Goal: Communication & Community: Answer question/provide support

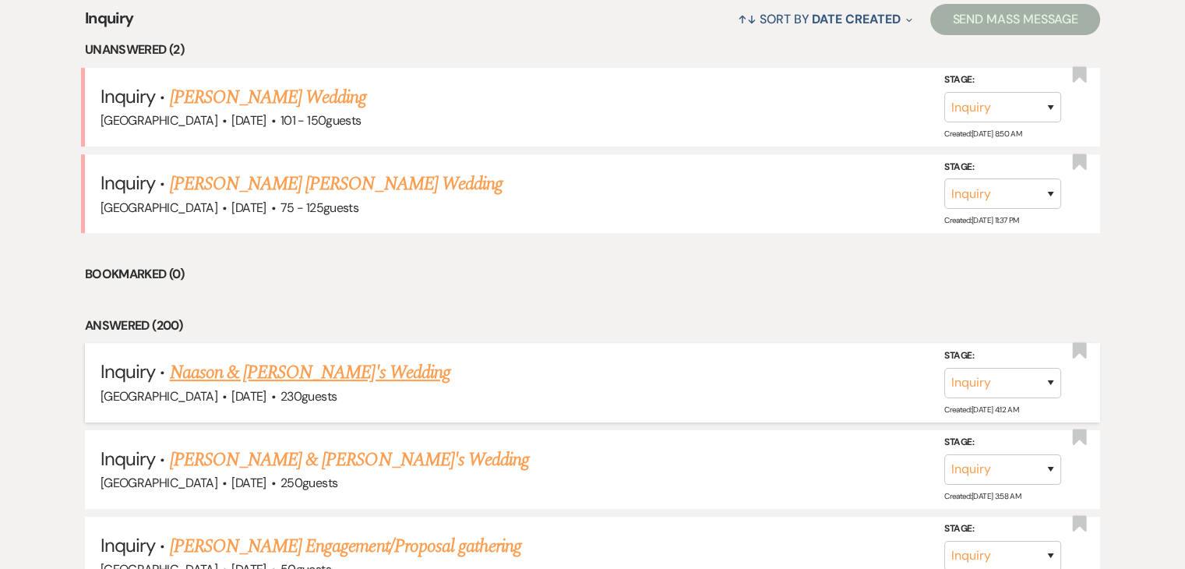
scroll to position [700, 0]
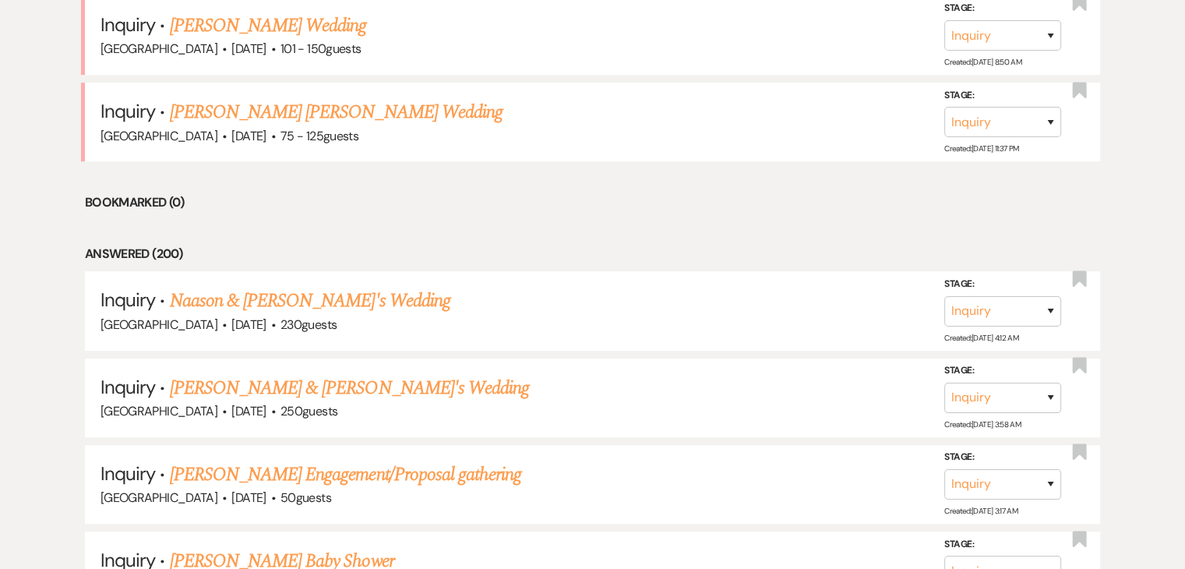
click at [171, 203] on li "Bookmarked (0)" at bounding box center [593, 203] width 1016 height 20
click at [352, 207] on li "Bookmarked (0)" at bounding box center [593, 203] width 1016 height 20
drag, startPoint x: 352, startPoint y: 207, endPoint x: 359, endPoint y: 216, distance: 11.1
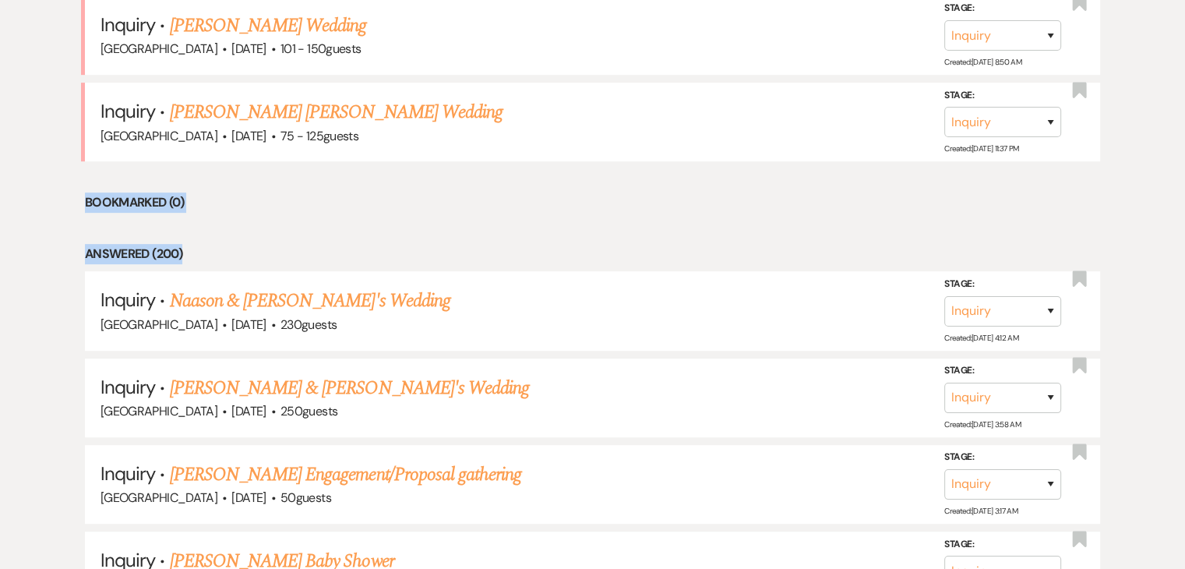
click at [370, 209] on li "Bookmarked (0)" at bounding box center [593, 203] width 1016 height 20
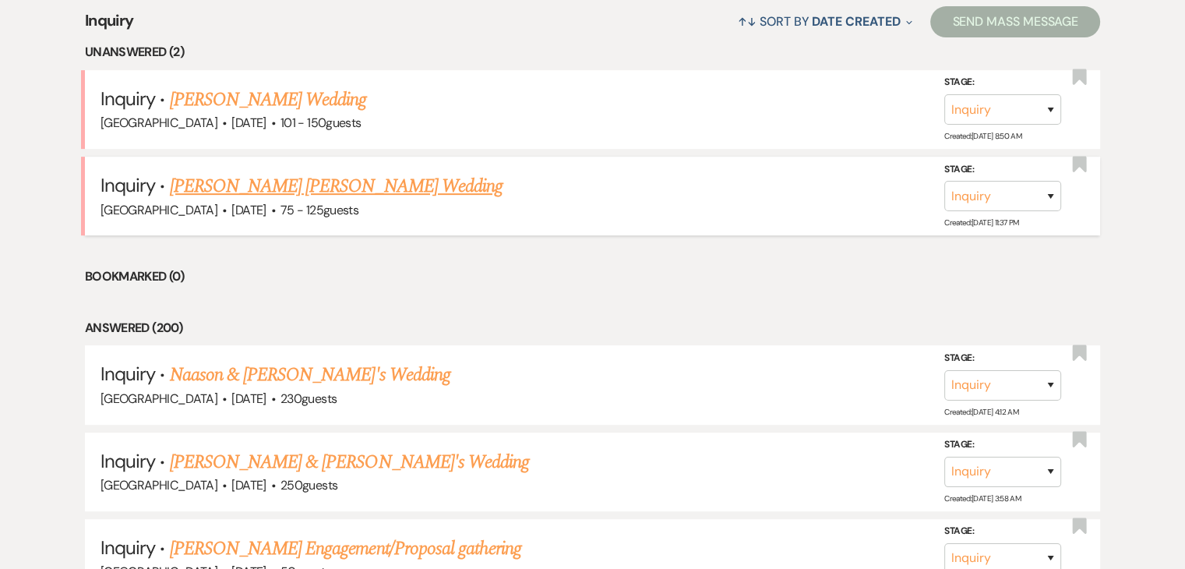
scroll to position [622, 0]
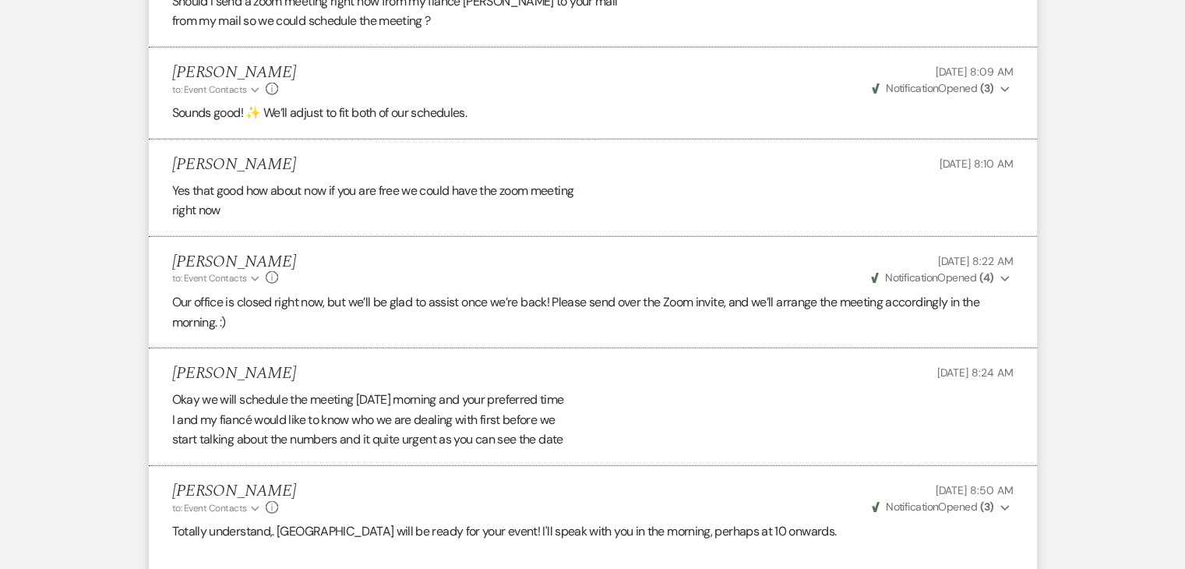
scroll to position [4131, 0]
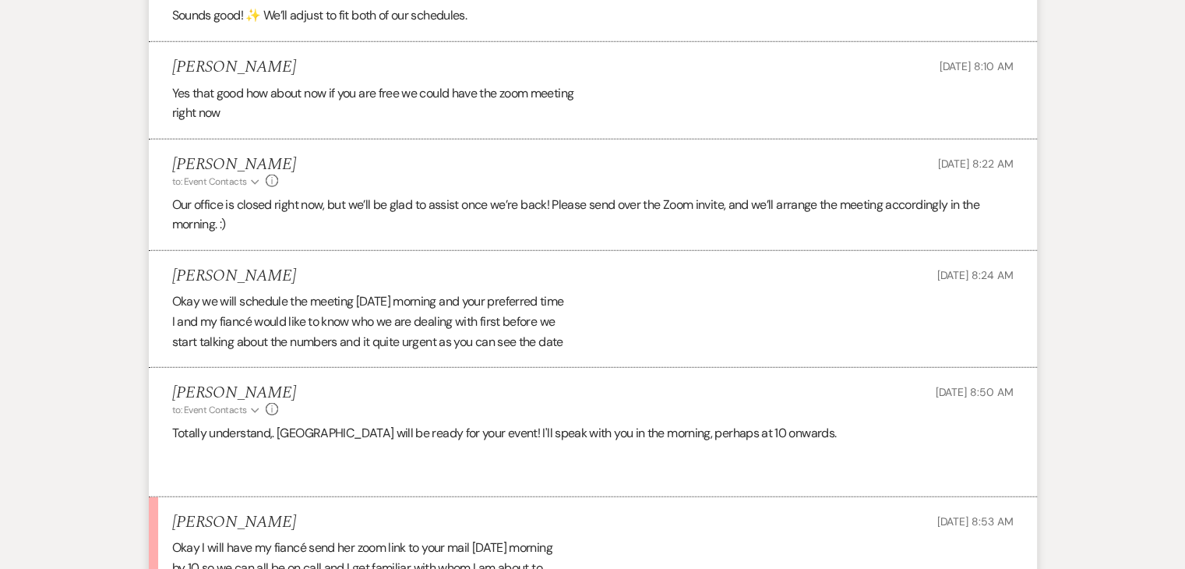
scroll to position [4053, 0]
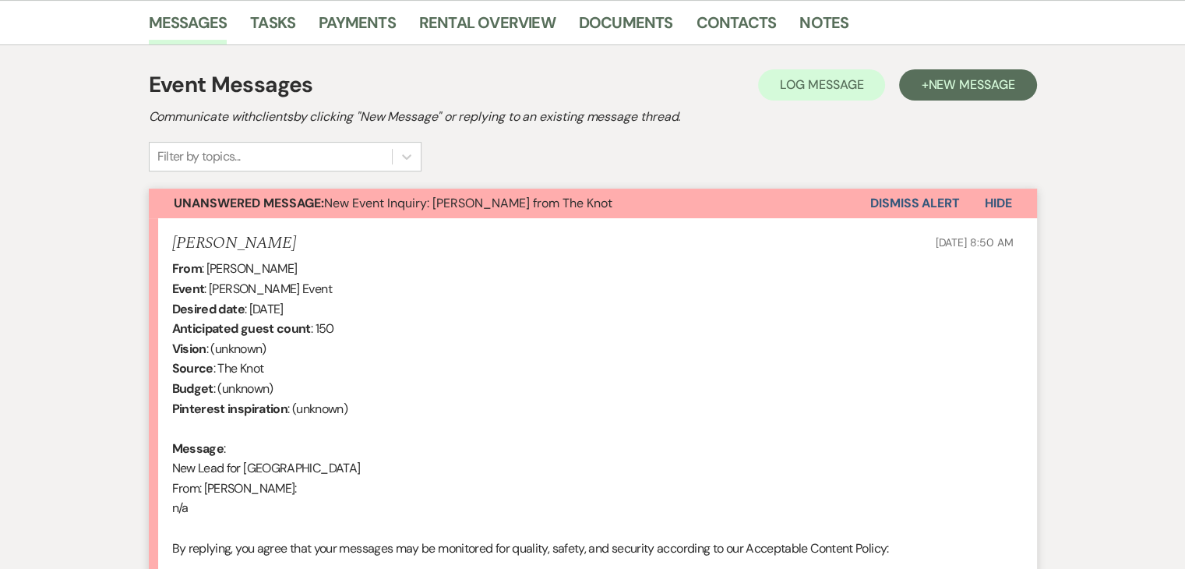
scroll to position [397, 0]
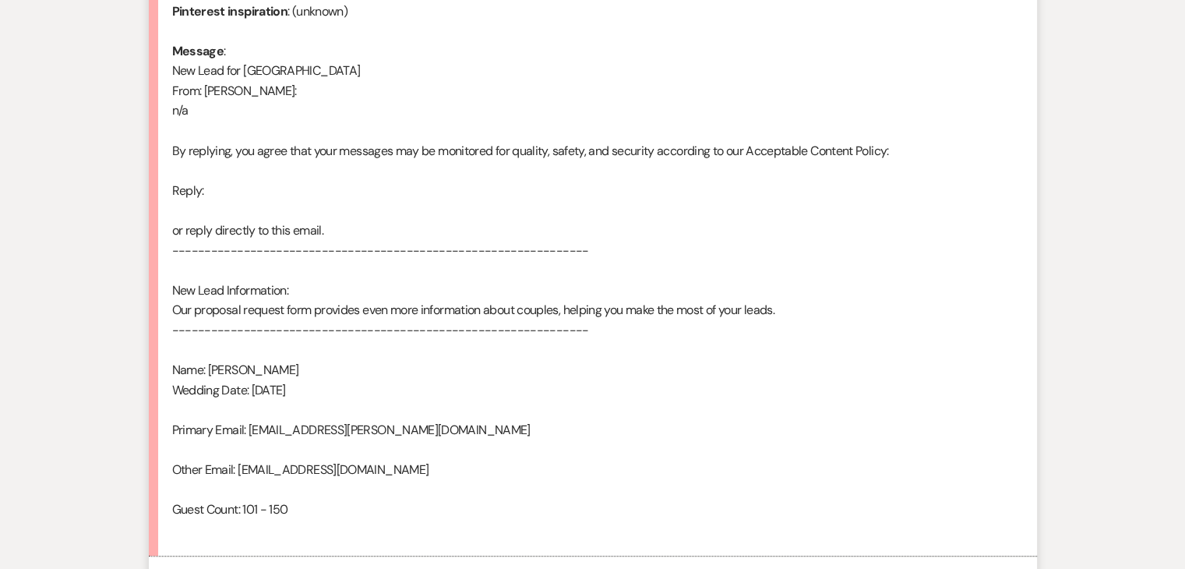
scroll to position [864, 0]
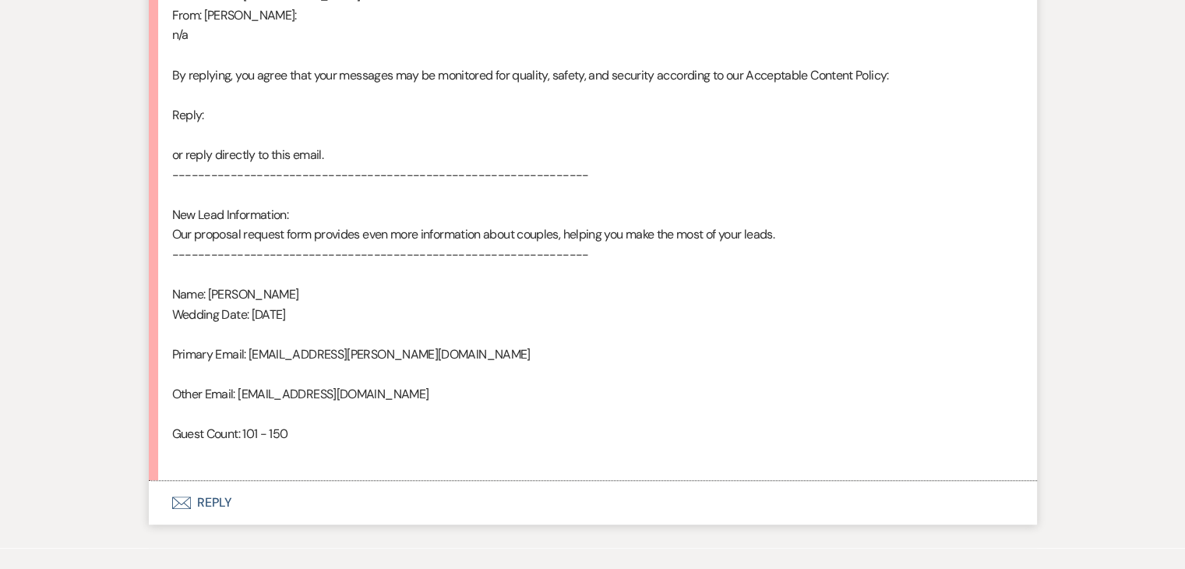
click at [357, 294] on div "From : [PERSON_NAME] Event : [PERSON_NAME] Event Desired date : [DATE] Anticipa…" at bounding box center [593, 125] width 842 height 678
click at [357, 294] on div "From : Ben Kantor Event : Ben Kantor's Event Desired date : August 9th 2026 Ant…" at bounding box center [593, 125] width 842 height 678
click at [402, 284] on div "From : Ben Kantor Event : Ben Kantor's Event Desired date : August 9th 2026 Ant…" at bounding box center [593, 125] width 842 height 678
drag, startPoint x: 415, startPoint y: 278, endPoint x: 298, endPoint y: 294, distance: 117.9
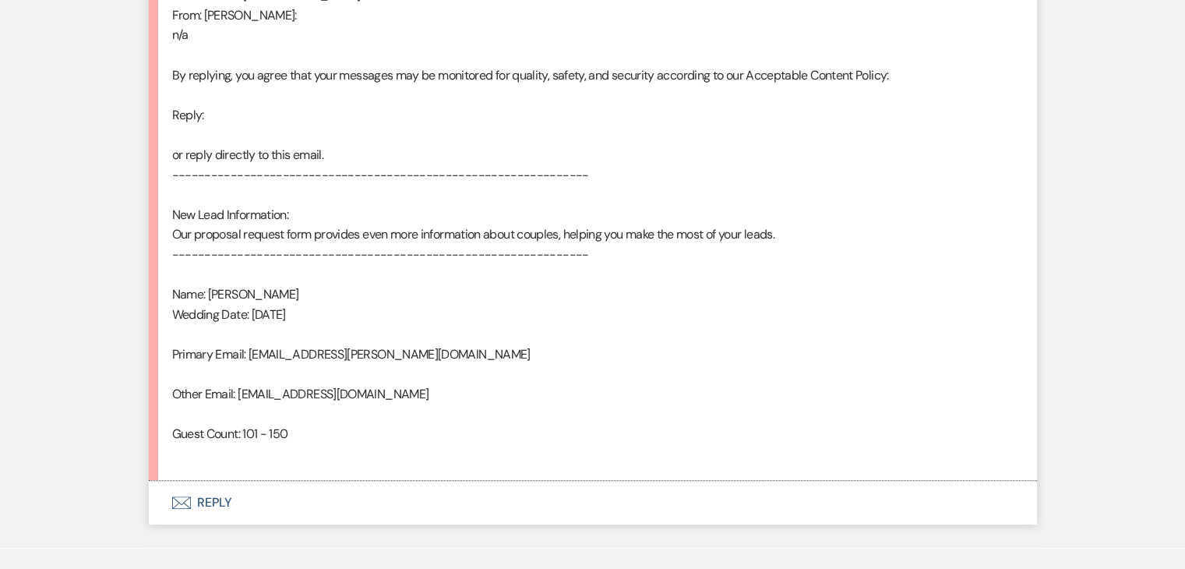
click at [299, 294] on div "From : Ben Kantor Event : Ben Kantor's Event Desired date : August 9th 2026 Ant…" at bounding box center [593, 125] width 842 height 678
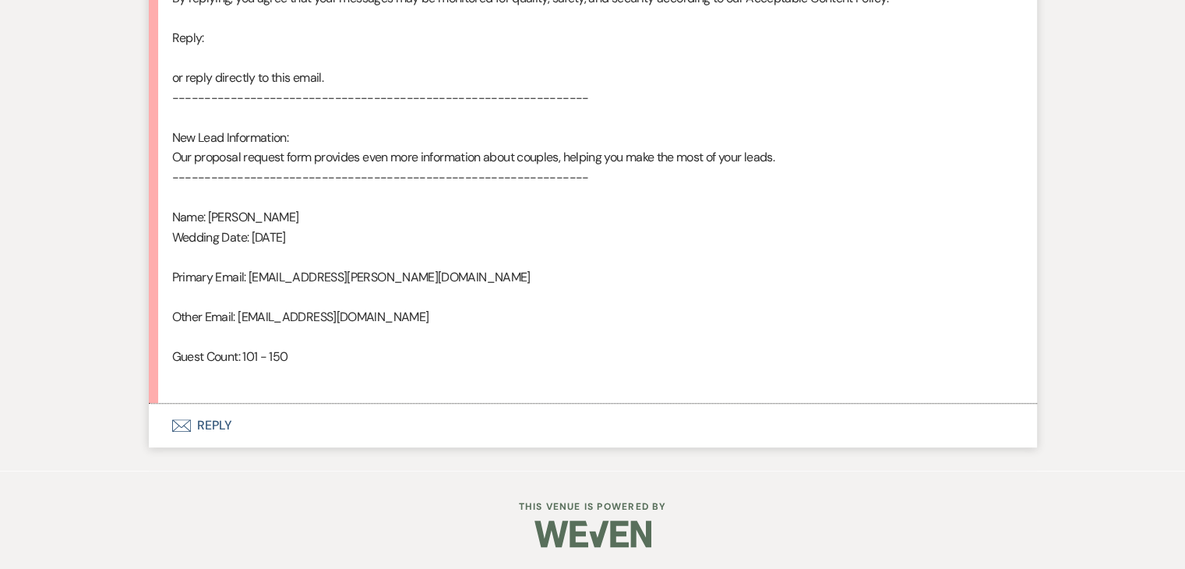
scroll to position [942, 0]
click at [304, 403] on button "Envelope Reply" at bounding box center [593, 425] width 888 height 44
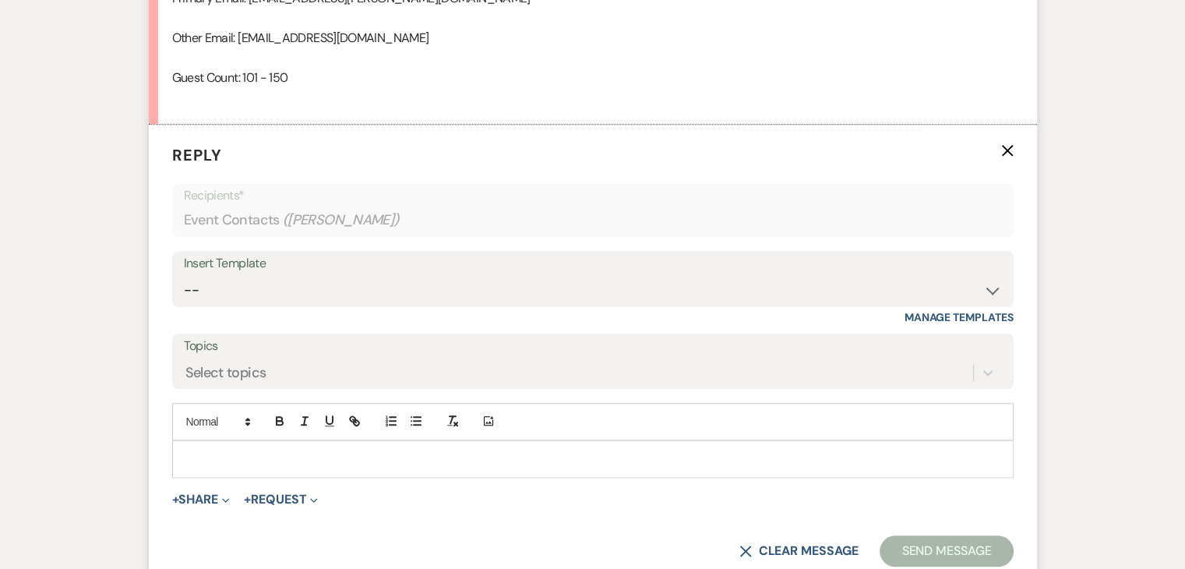
scroll to position [1221, 0]
click at [577, 279] on select "-- Inquiry Follow Up Email #2 Contract Sending Template Payment Template Rental…" at bounding box center [593, 289] width 818 height 30
select select "2137"
click at [184, 274] on select "-- Inquiry Follow Up Email #2 Contract Sending Template Payment Template Rental…" at bounding box center [593, 289] width 818 height 30
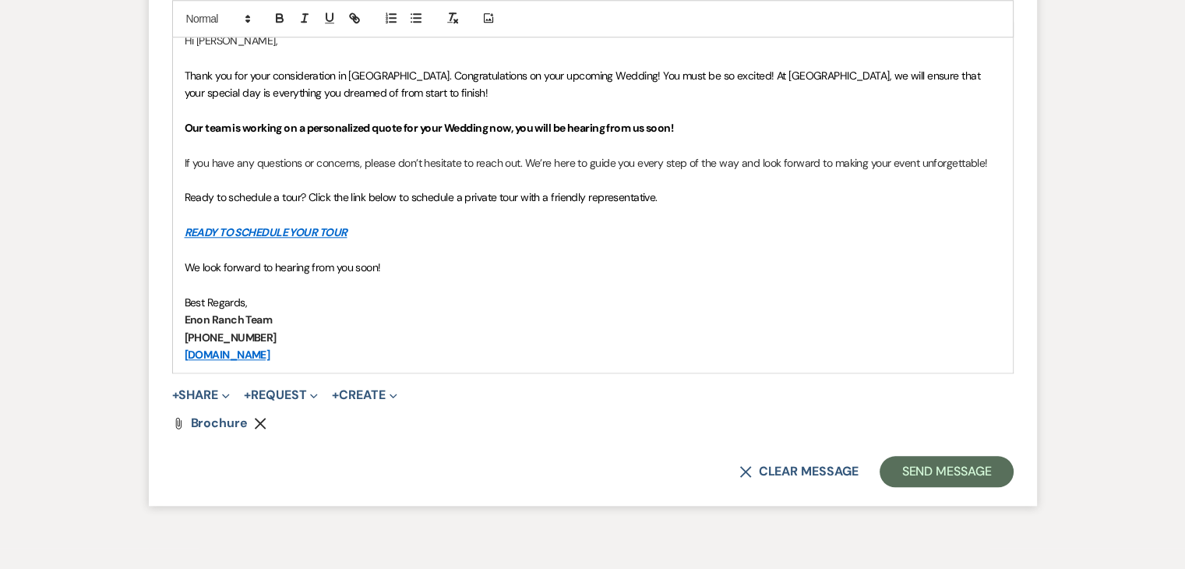
scroll to position [1689, 0]
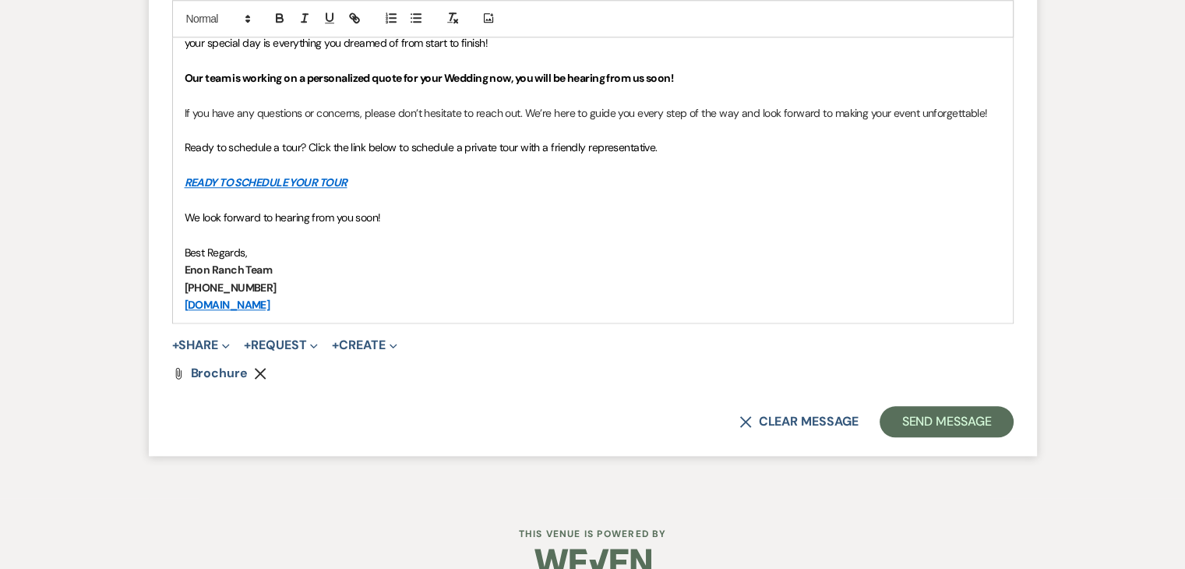
click at [249, 244] on p "Best Regards," at bounding box center [593, 252] width 817 height 17
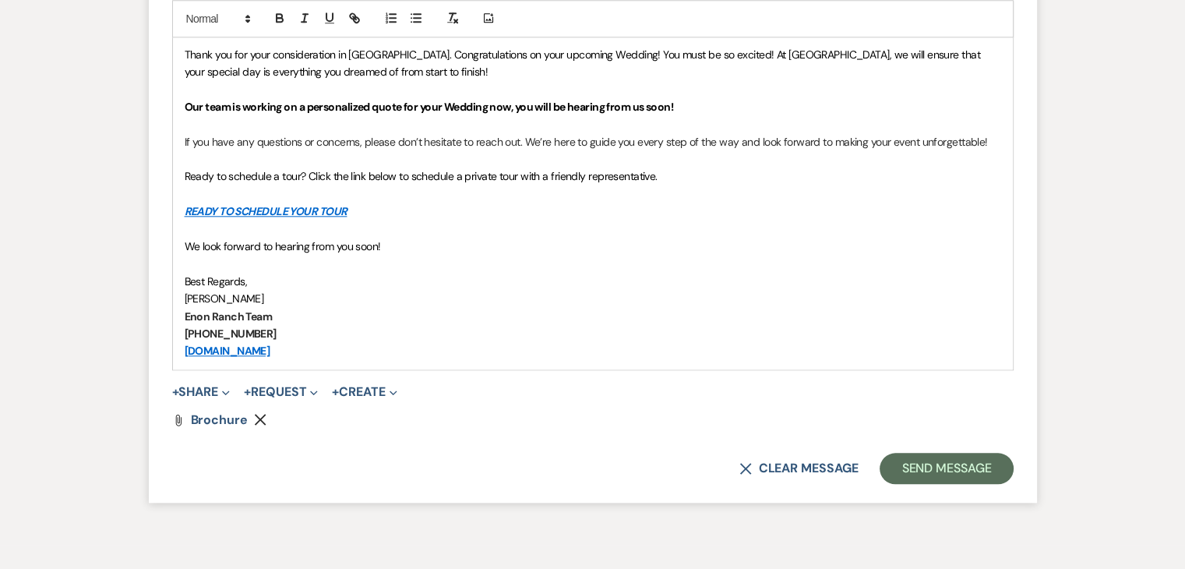
scroll to position [1656, 0]
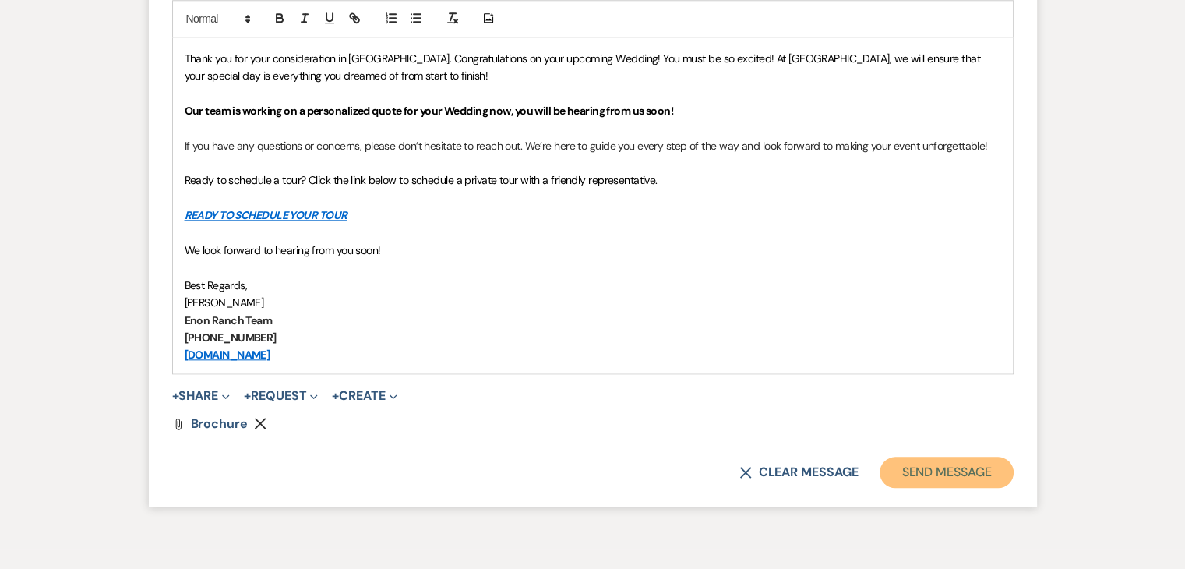
click at [943, 475] on button "Send Message" at bounding box center [946, 472] width 133 height 31
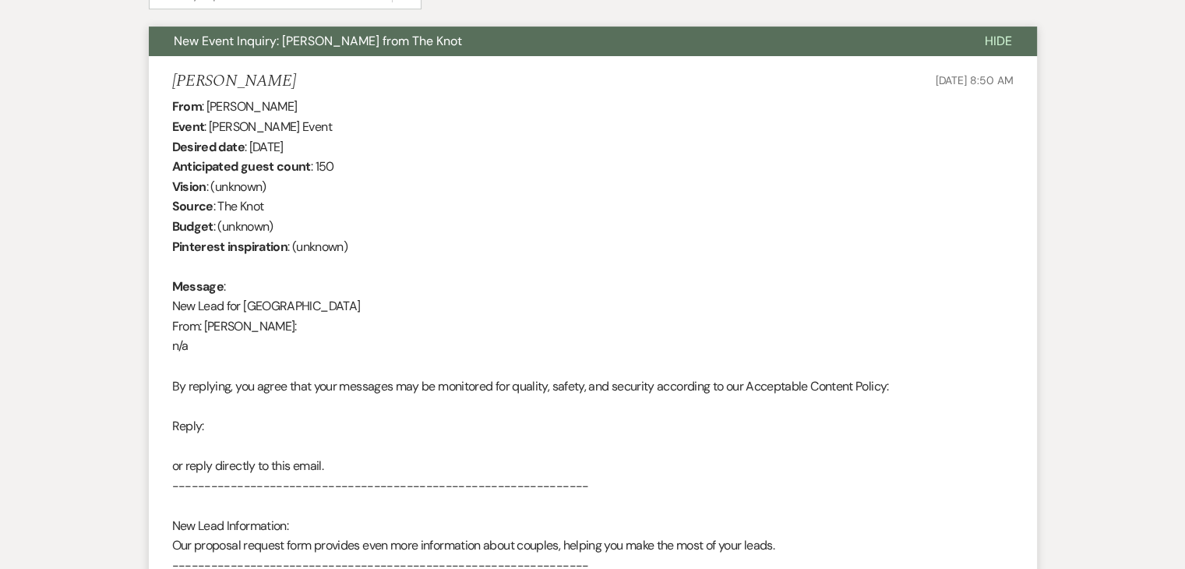
scroll to position [243, 0]
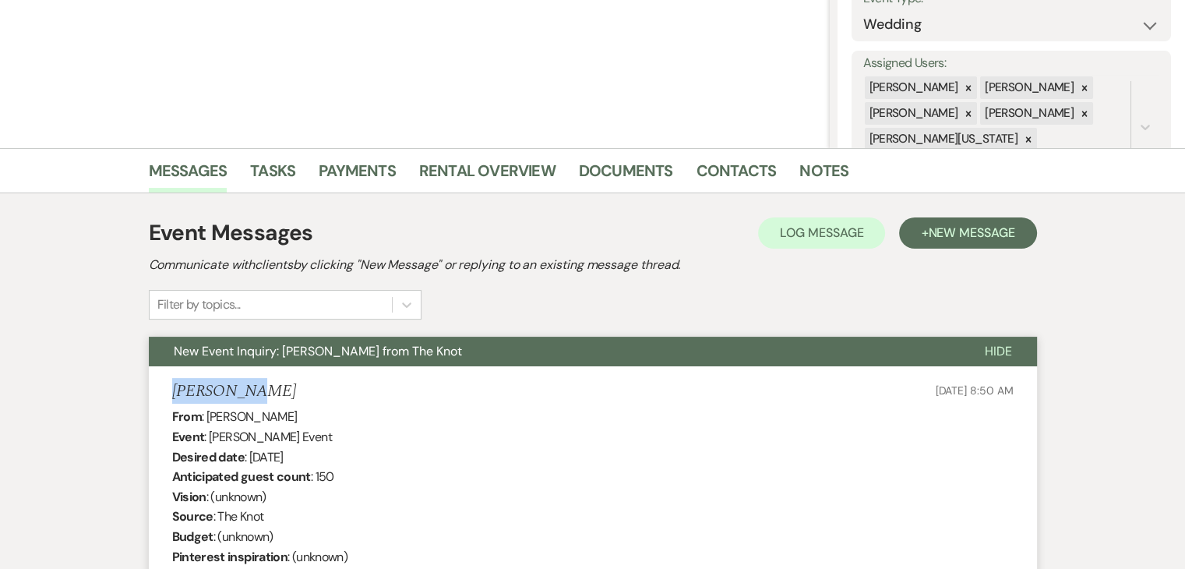
drag, startPoint x: 268, startPoint y: 381, endPoint x: 110, endPoint y: 390, distance: 158.5
copy h5 "Ben Kantor"
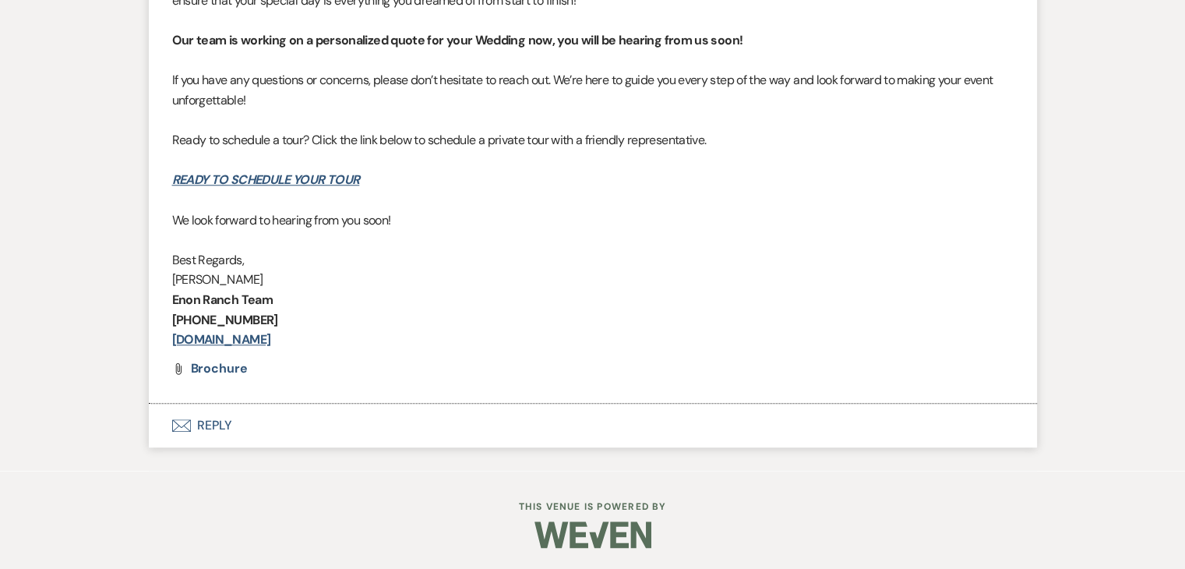
scroll to position [1471, 0]
